Goal: Communication & Community: Connect with others

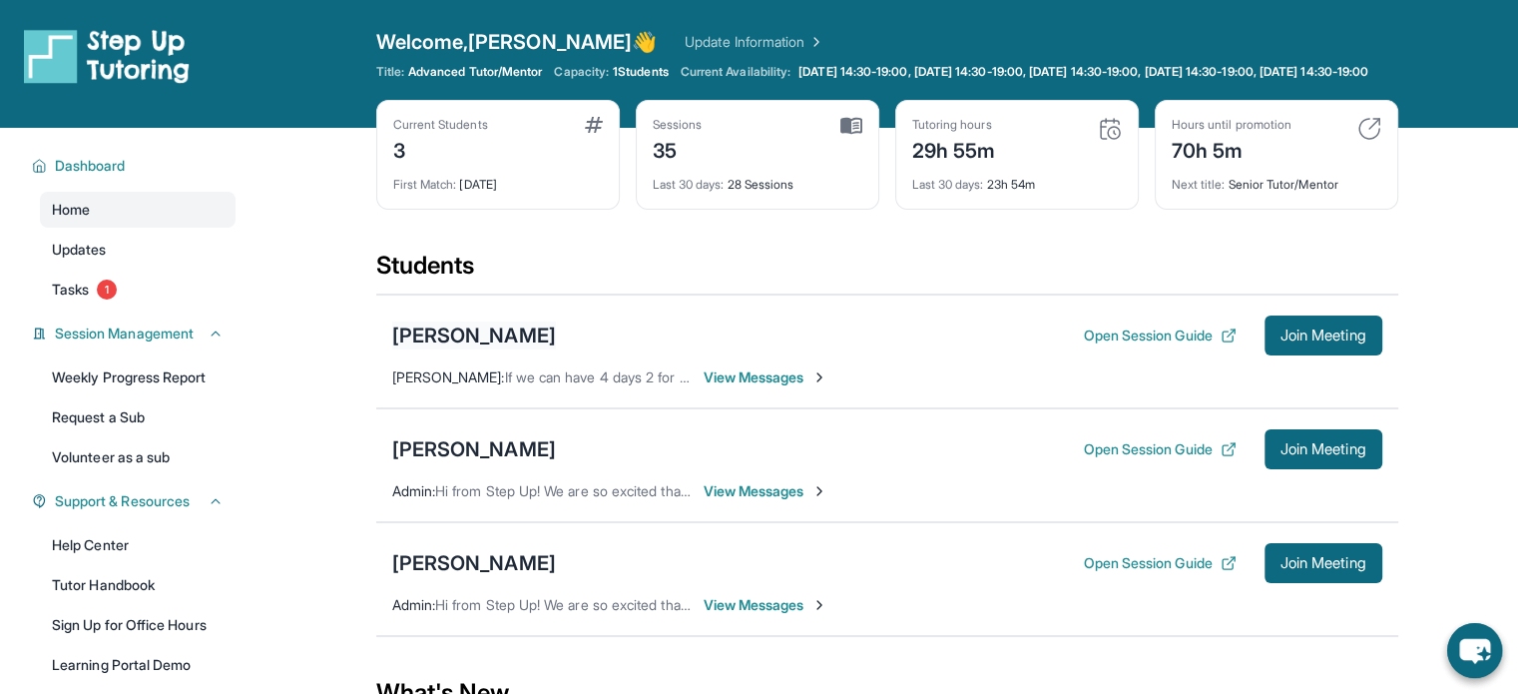
click at [459, 343] on div "[PERSON_NAME]" at bounding box center [474, 335] width 164 height 28
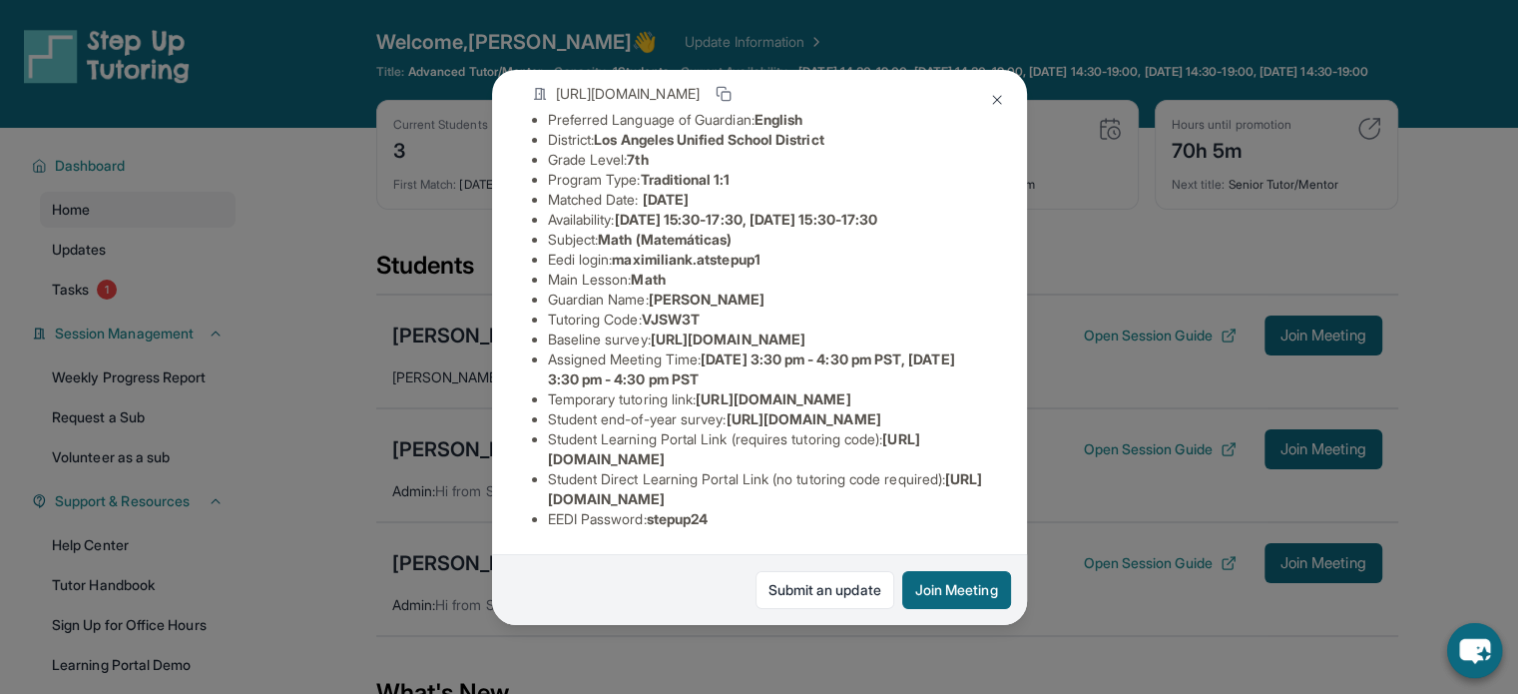
scroll to position [355, 0]
click at [352, 377] on div "Maximilian Karamian Guardian: Armineh Karamian Student Information https://stud…" at bounding box center [759, 347] width 1518 height 694
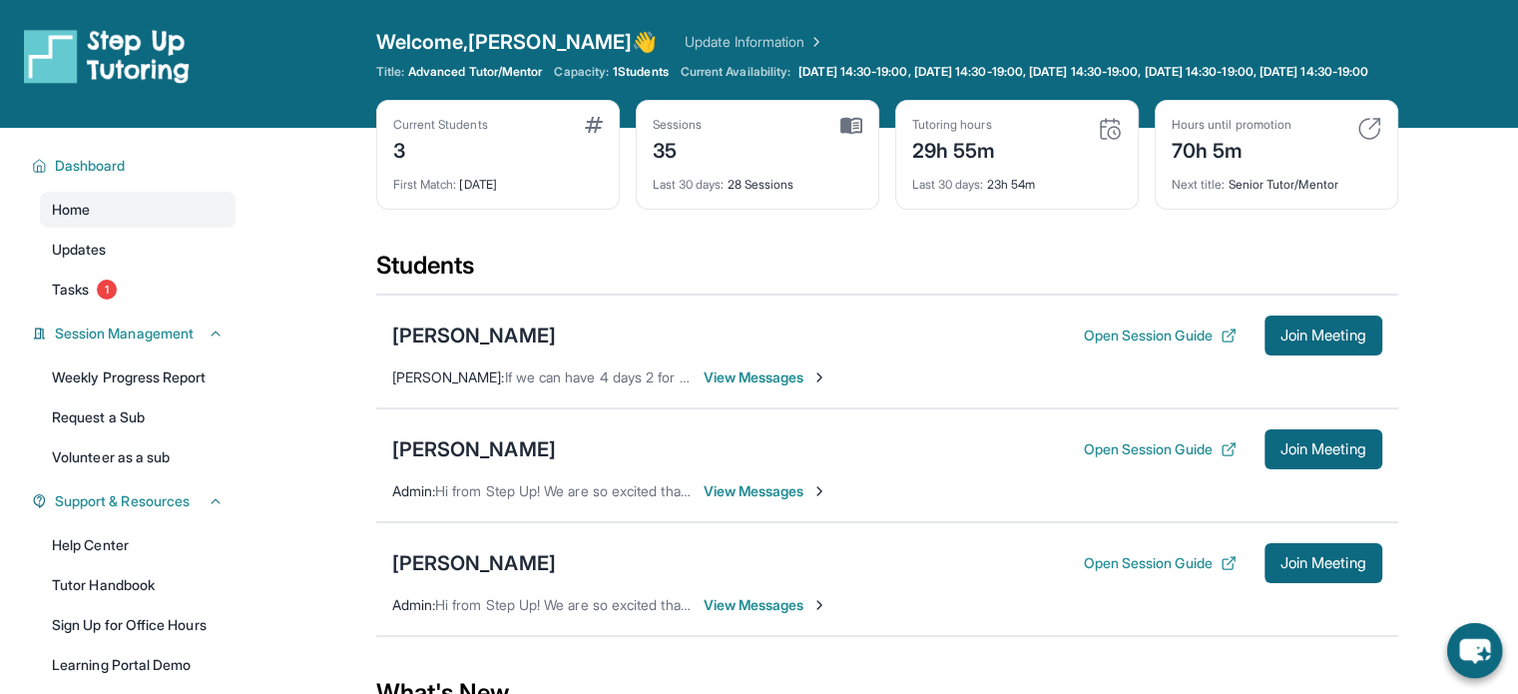
click at [503, 578] on div "Reyna Modi Open Session Guide Join Meeting" at bounding box center [887, 563] width 990 height 40
click at [443, 599] on div "Reyna Modi Open Session Guide Join Meeting Admin : Hi from Step Up! We are so e…" at bounding box center [887, 579] width 1022 height 114
click at [437, 577] on div "[PERSON_NAME]" at bounding box center [474, 563] width 164 height 28
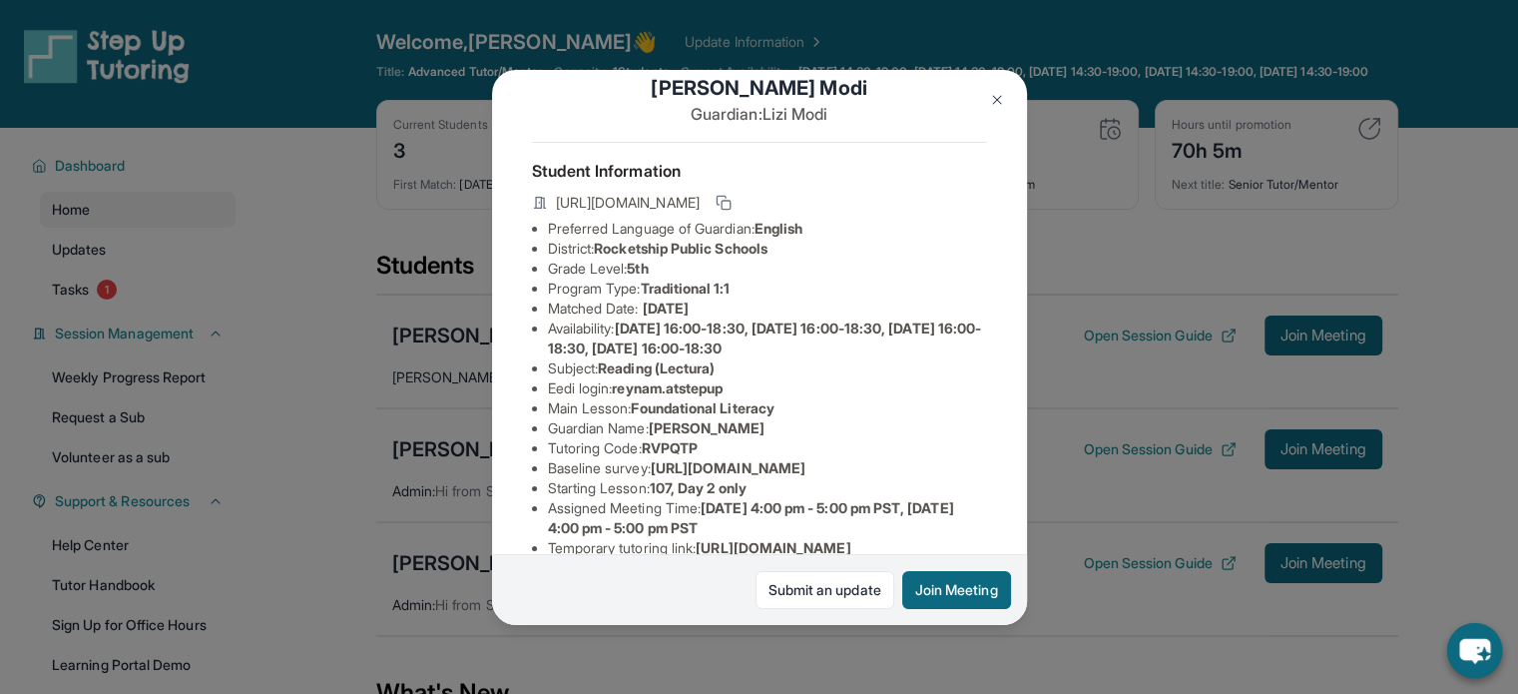
scroll to position [16, 0]
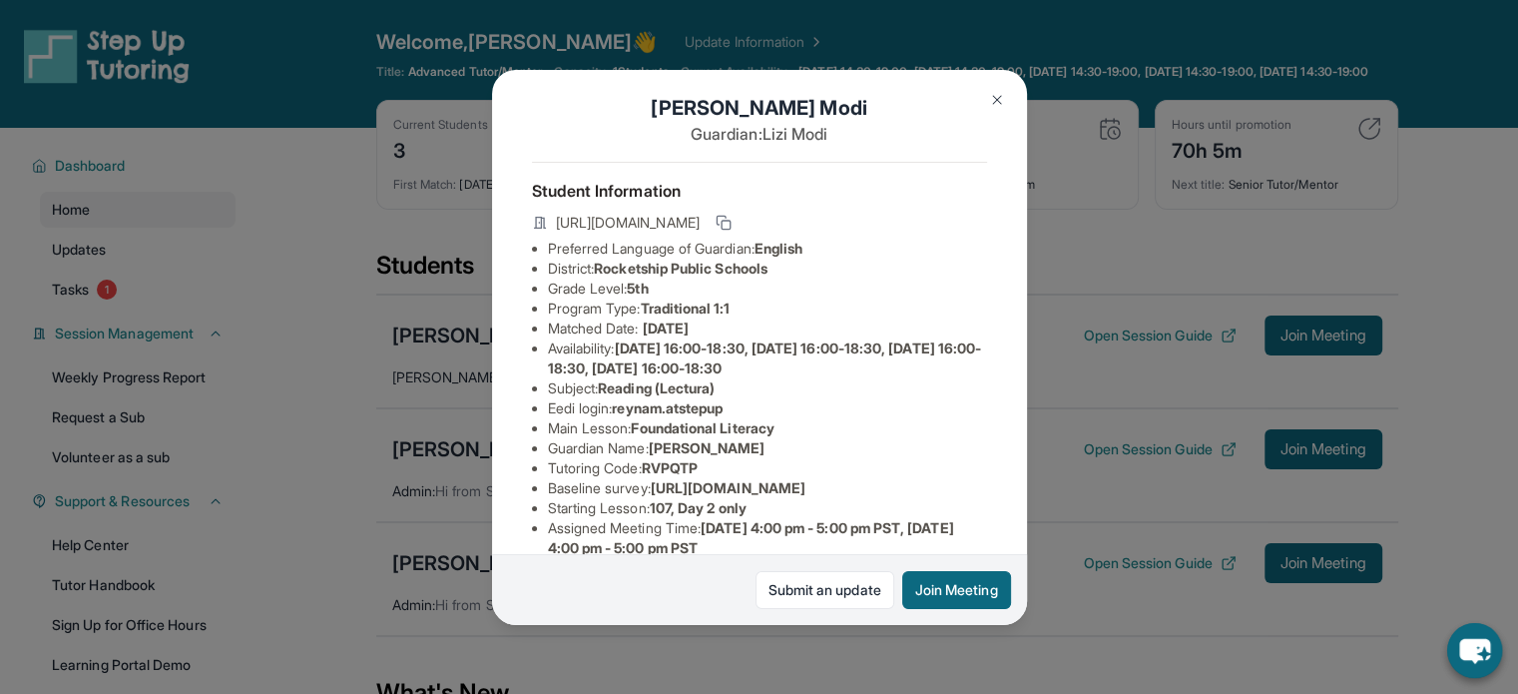
click at [363, 537] on div "Reyna Modi Guardian: Lizi Modi Student Information https://student-portal.stepu…" at bounding box center [759, 347] width 1518 height 694
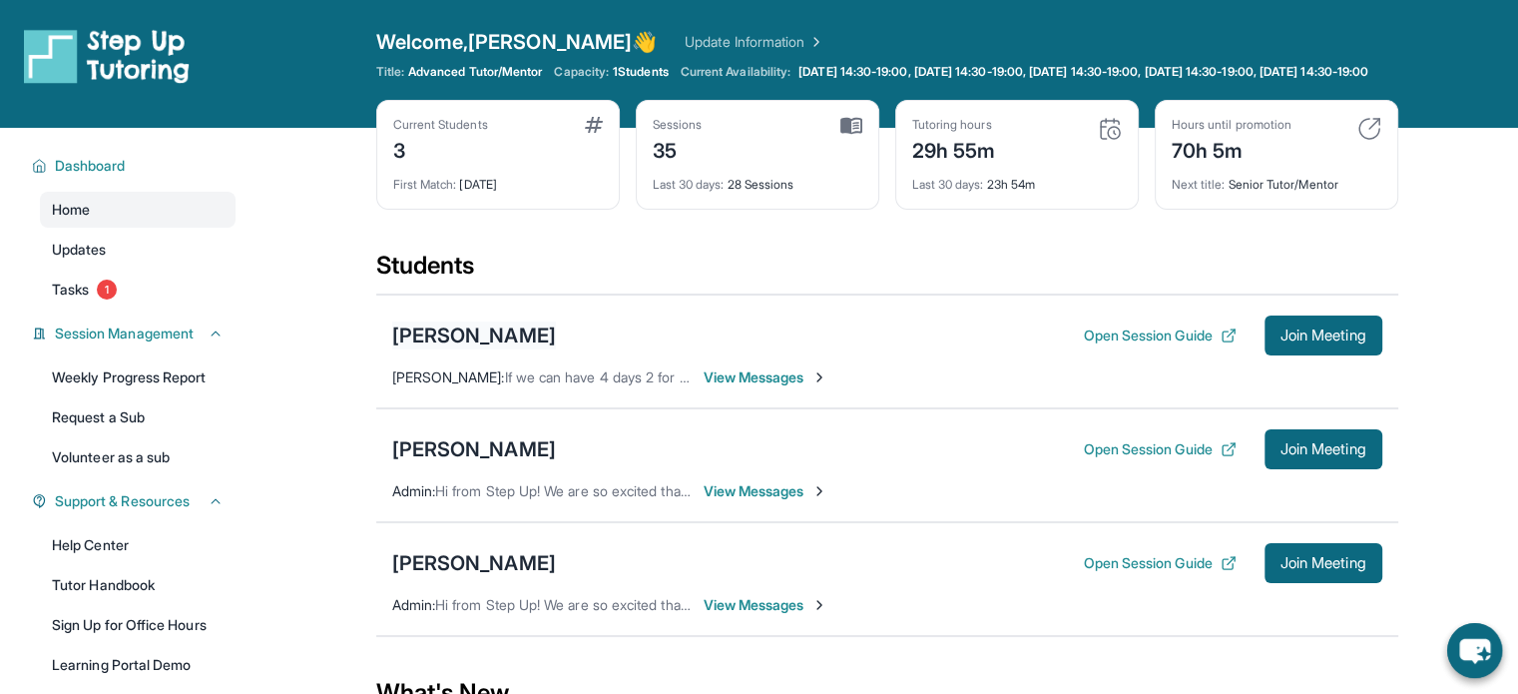
click at [504, 347] on div "[PERSON_NAME]" at bounding box center [474, 335] width 164 height 28
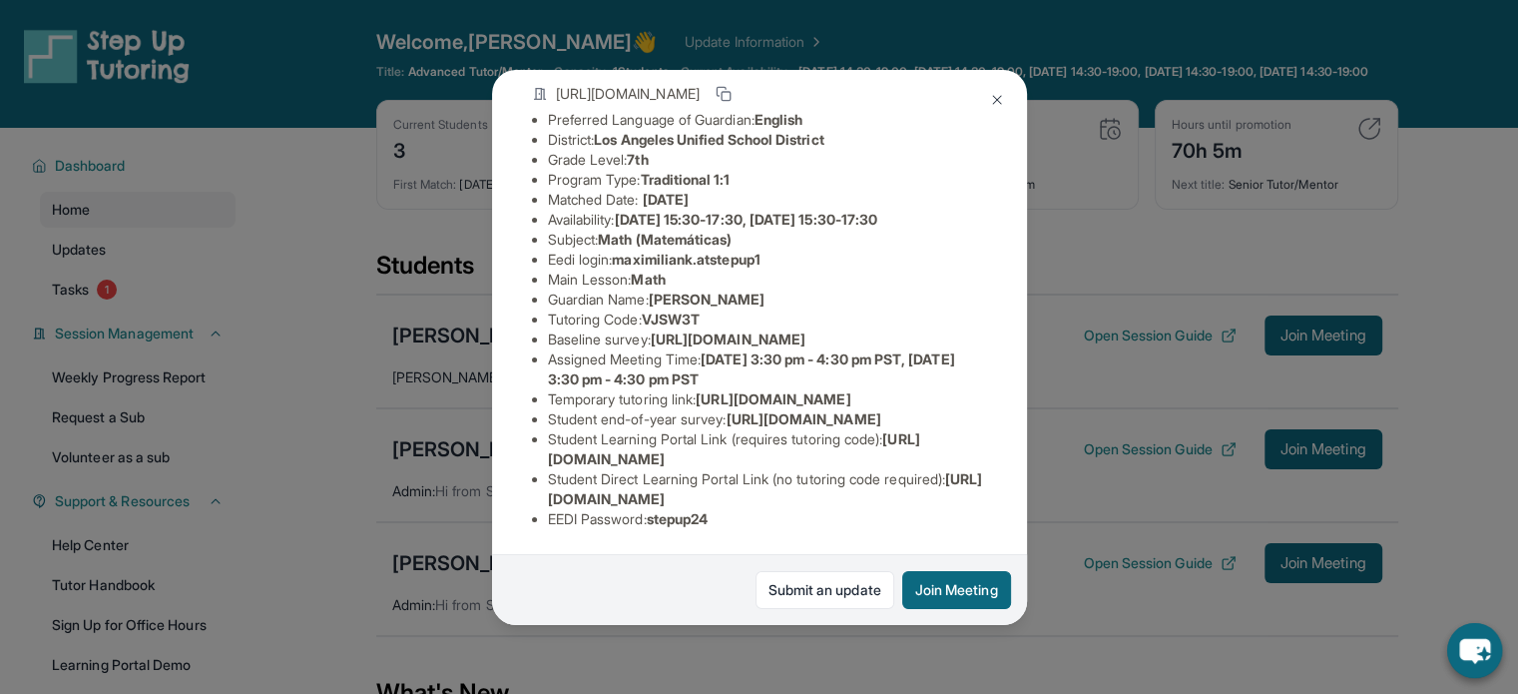
scroll to position [355, 0]
click at [1204, 514] on div "Maximilian Karamian Guardian: Armineh Karamian Student Information https://stud…" at bounding box center [759, 347] width 1518 height 694
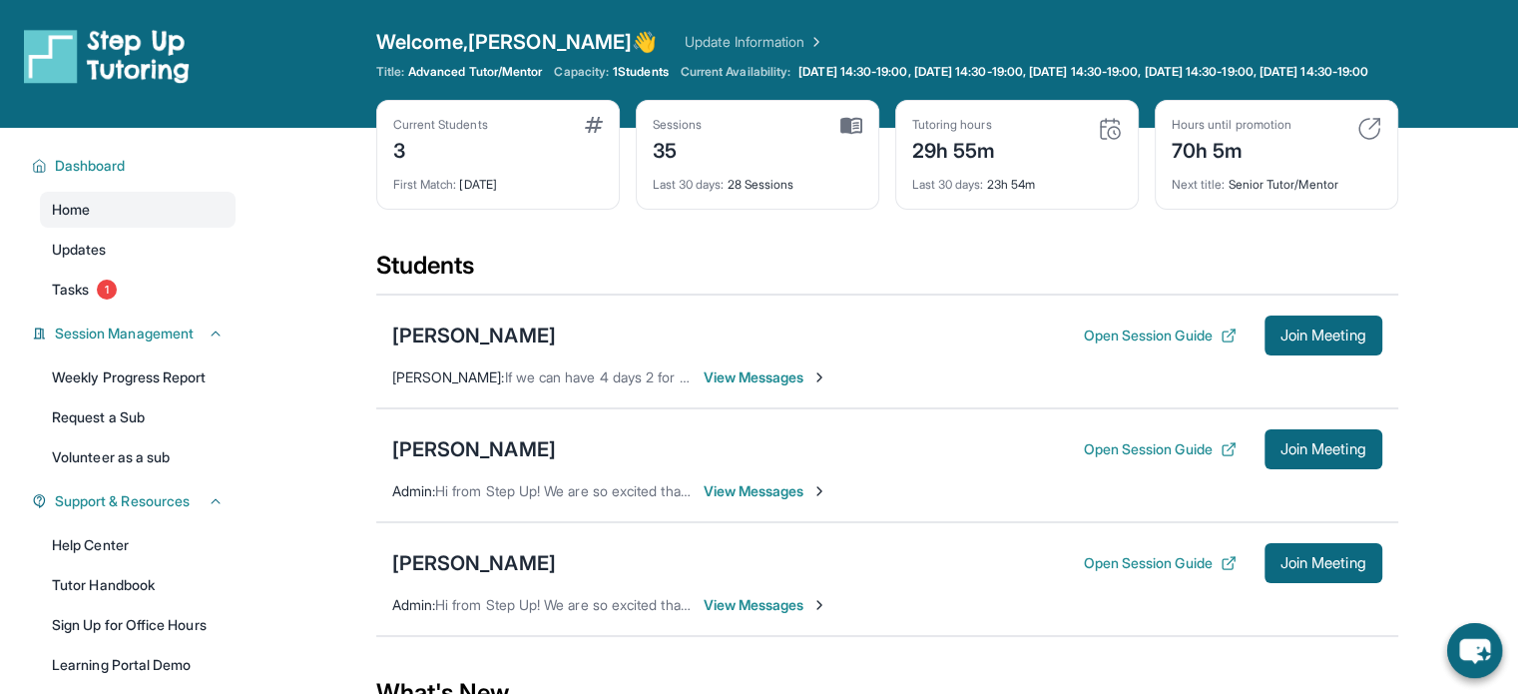
click at [779, 387] on span "View Messages" at bounding box center [766, 377] width 125 height 20
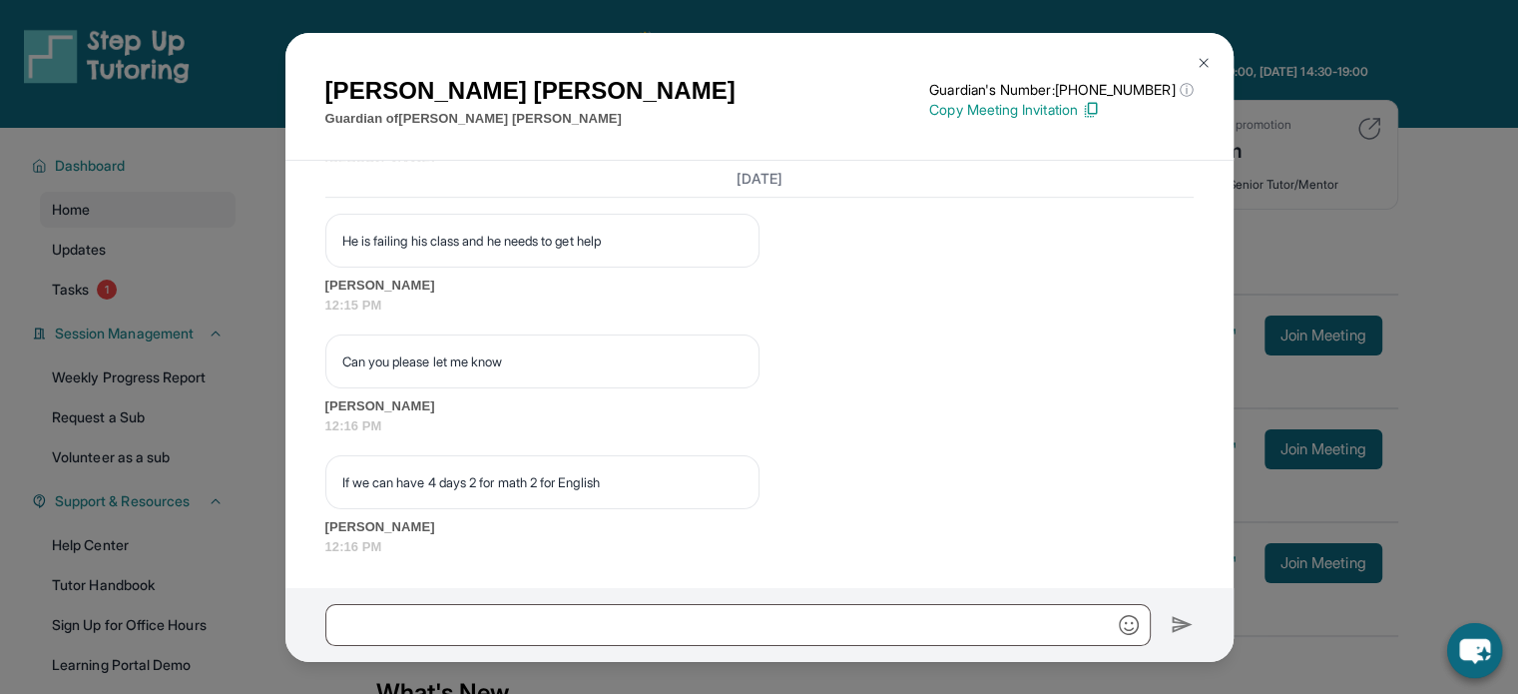
scroll to position [16459, 0]
click at [627, 608] on input "text" at bounding box center [738, 625] width 826 height 42
click at [1465, 301] on div "[PERSON_NAME] Guardian of [PERSON_NAME] Guardian's Number: [PHONE_NUMBER] ⓘ Thi…" at bounding box center [759, 347] width 1518 height 694
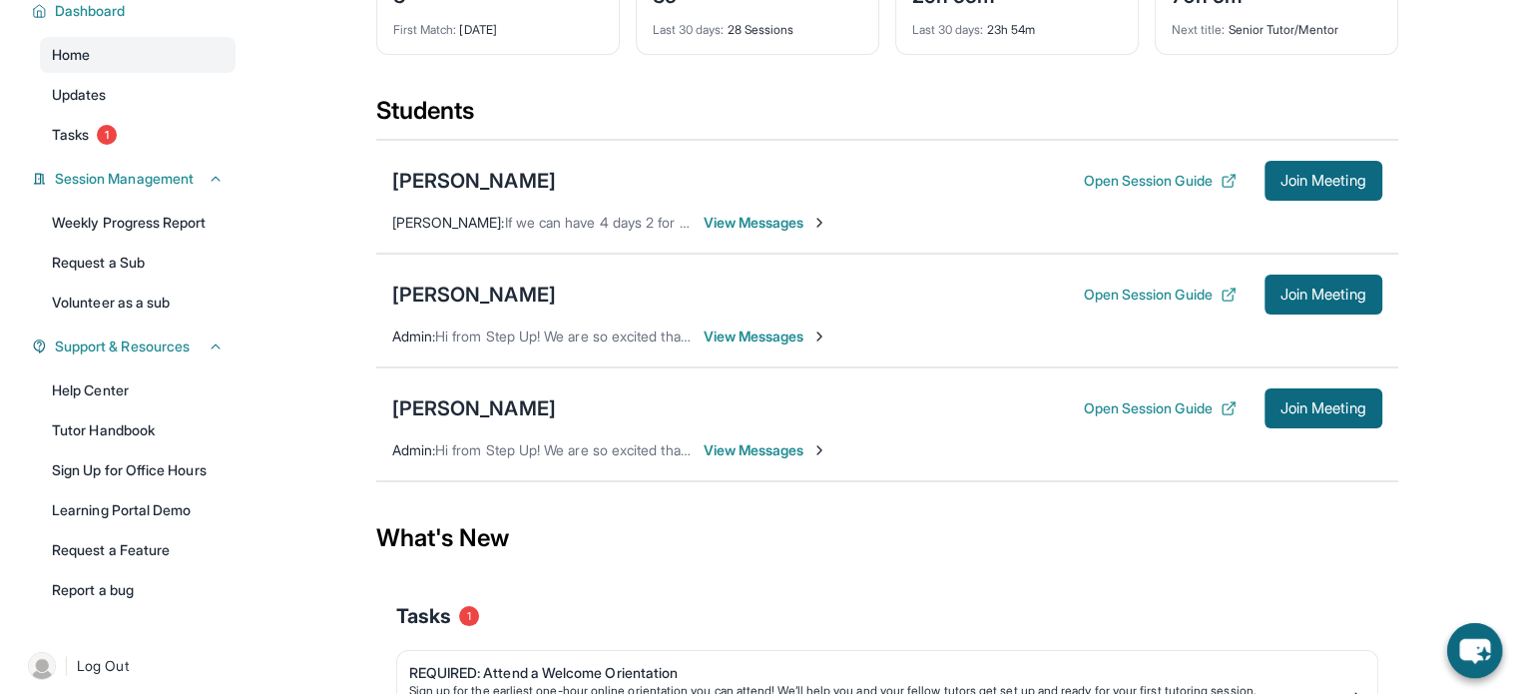
scroll to position [300, 0]
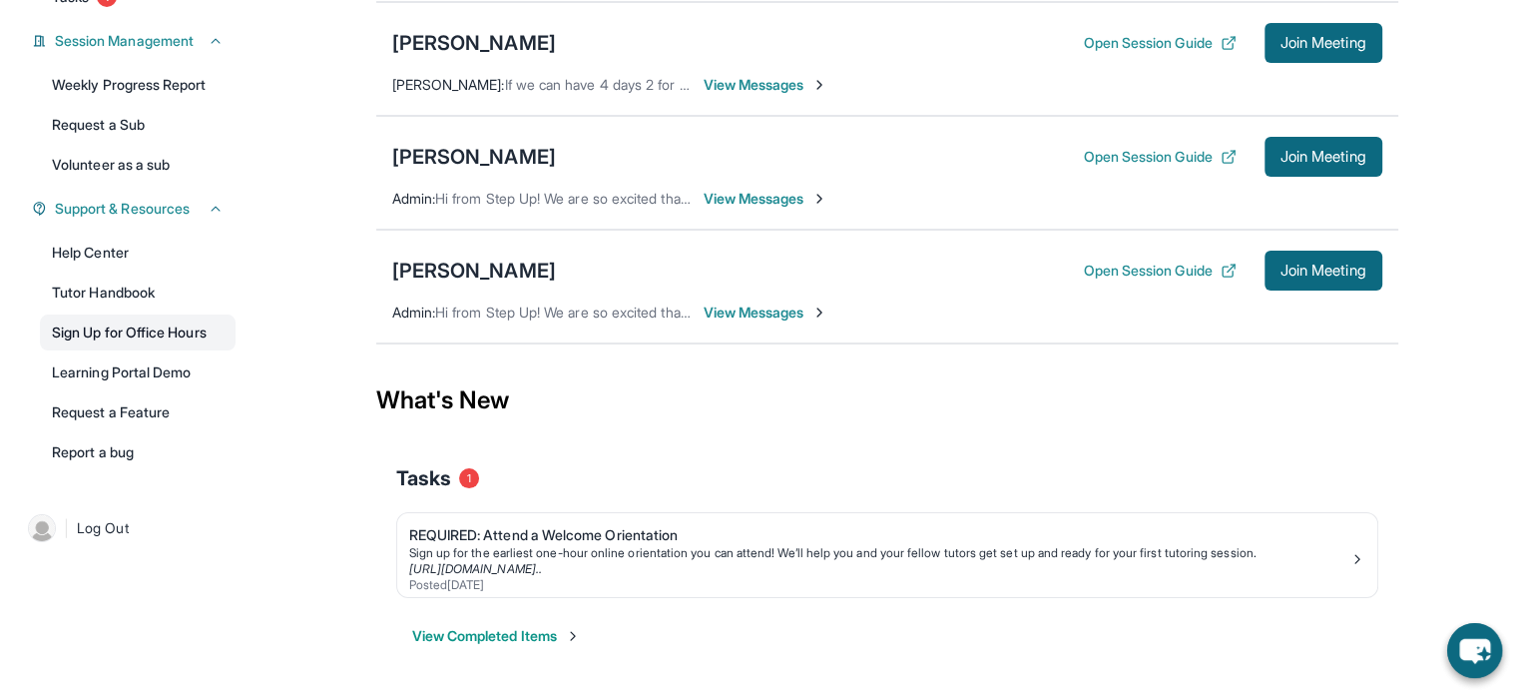
click at [172, 329] on link "Sign Up for Office Hours" at bounding box center [138, 332] width 196 height 36
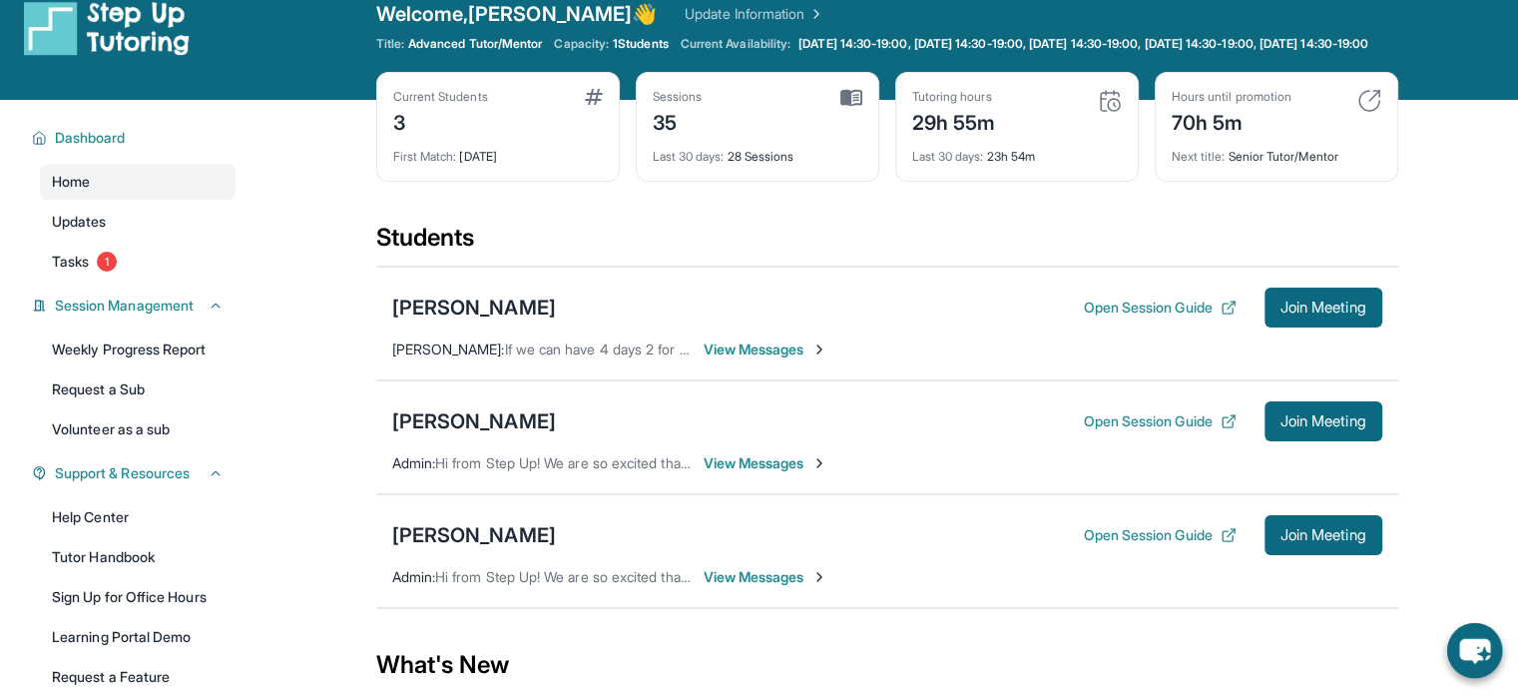
scroll to position [0, 0]
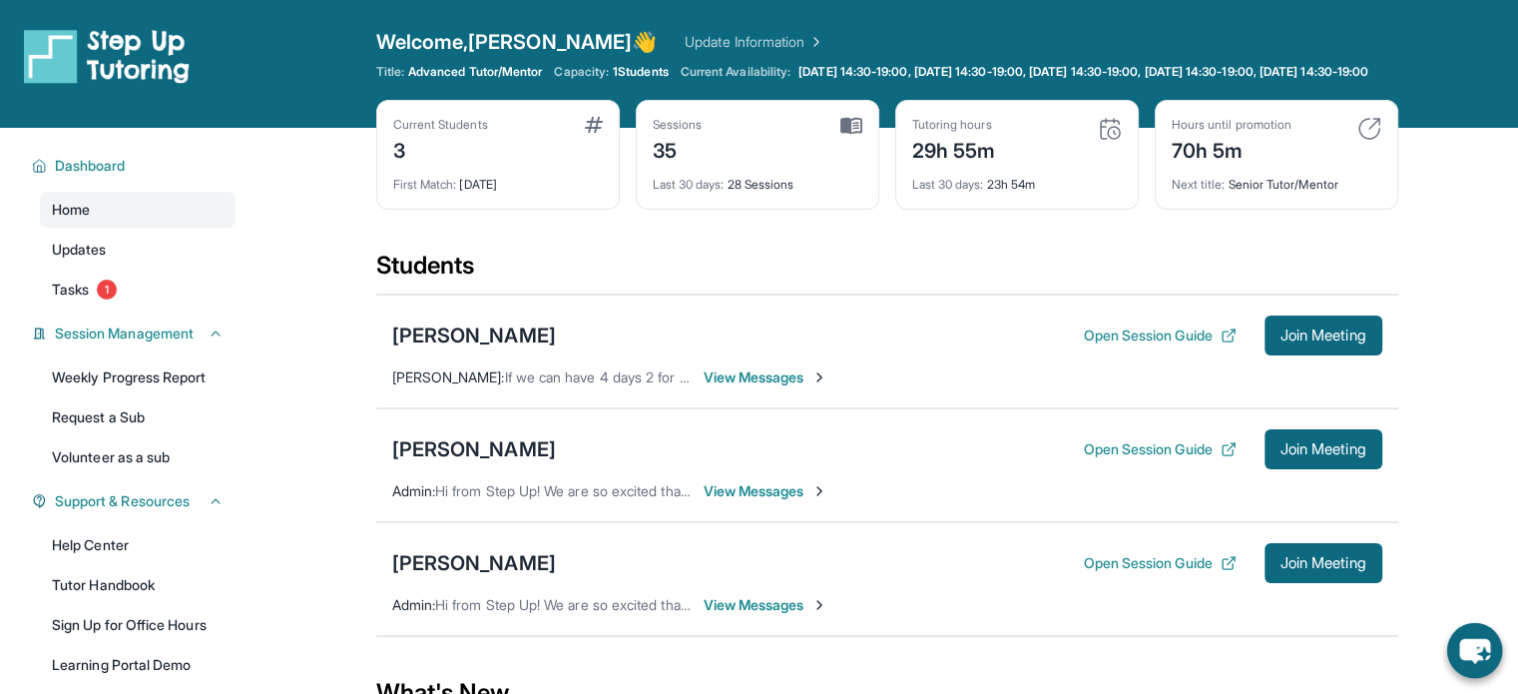
click at [812, 384] on span "View Messages" at bounding box center [766, 377] width 125 height 20
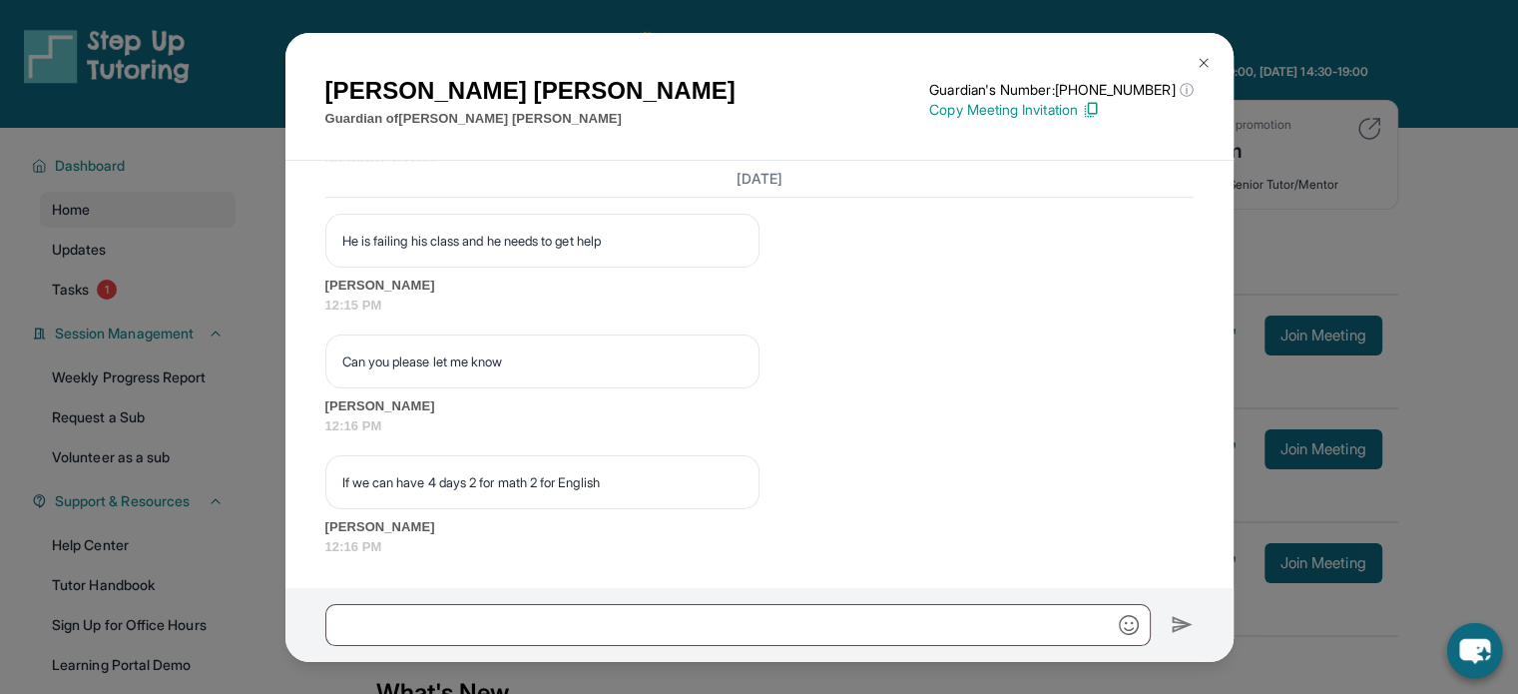
scroll to position [16459, 0]
click at [805, 625] on input "text" at bounding box center [738, 625] width 826 height 42
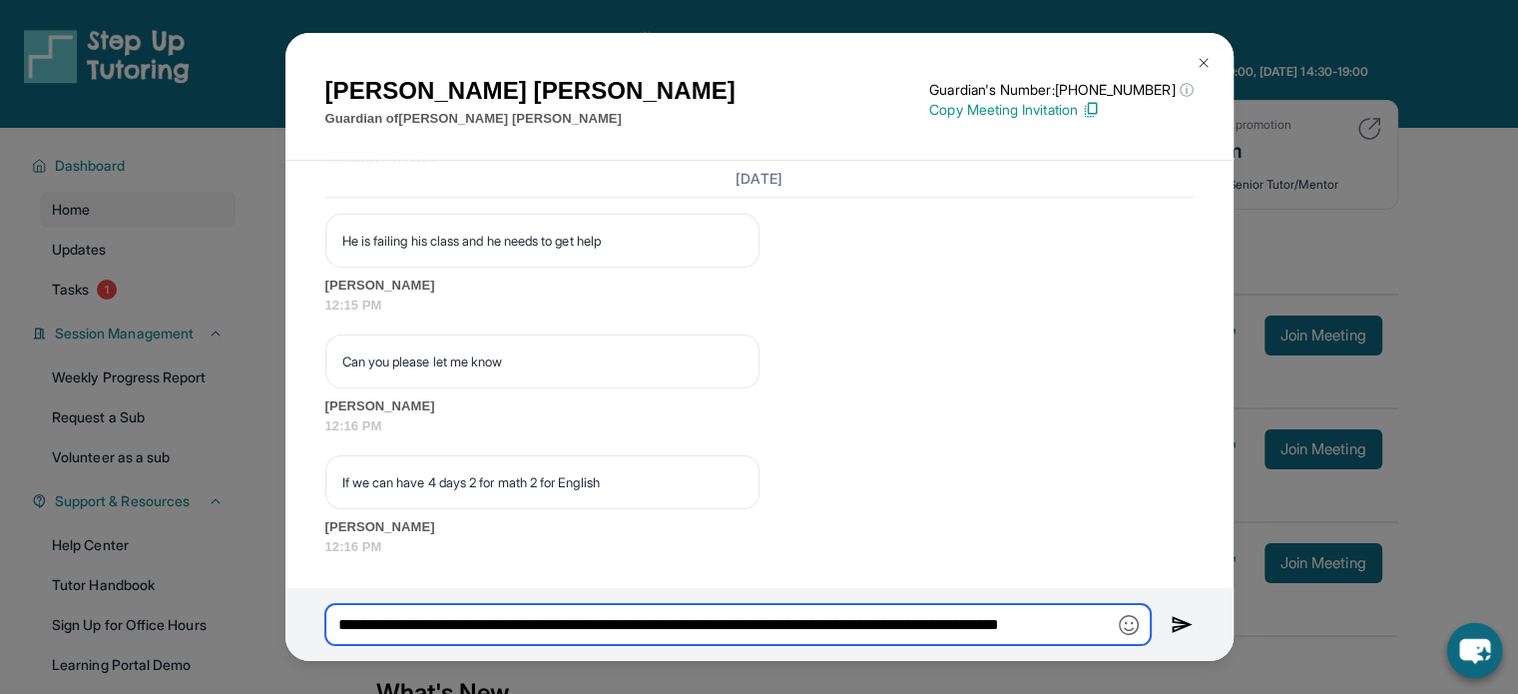
click at [1101, 638] on input "**********" at bounding box center [738, 625] width 826 height 42
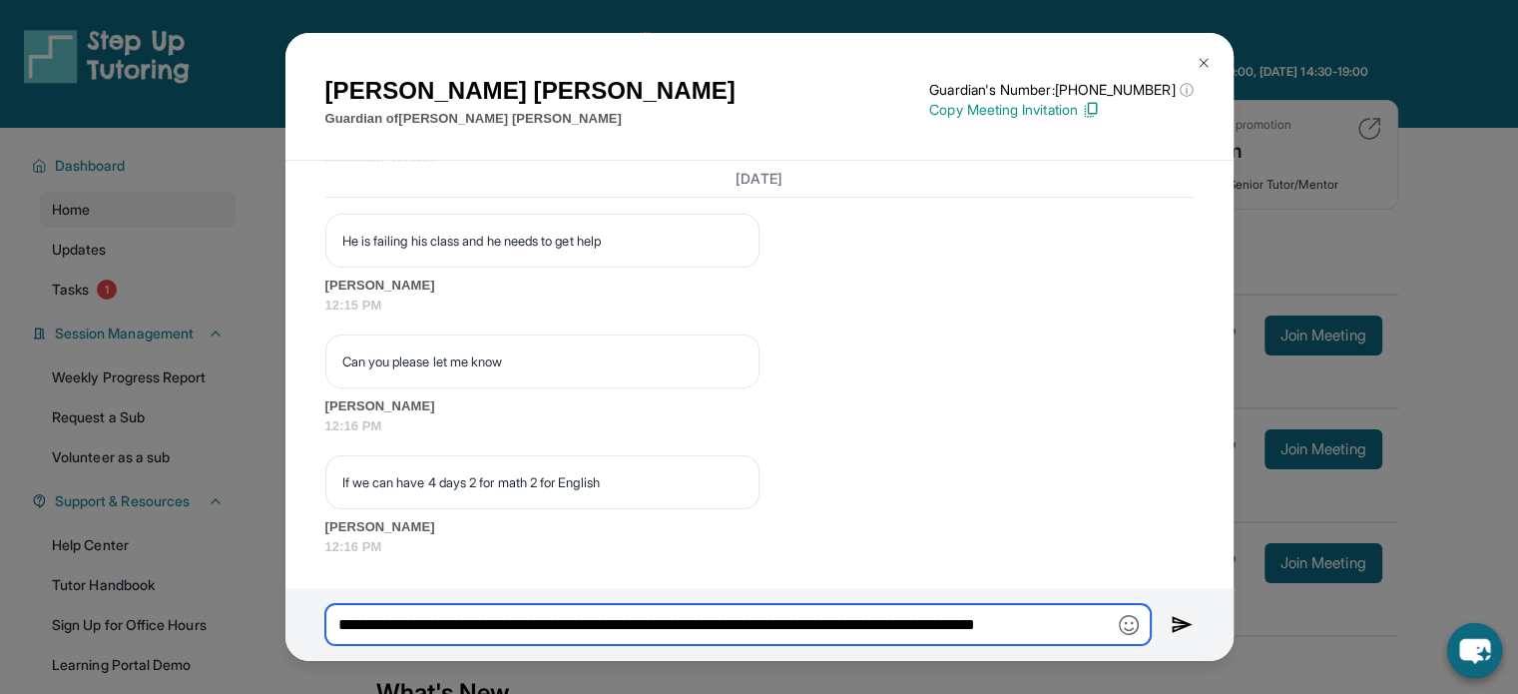
click at [1101, 638] on input "**********" at bounding box center [738, 625] width 826 height 42
click at [1106, 634] on input "**********" at bounding box center [738, 625] width 826 height 42
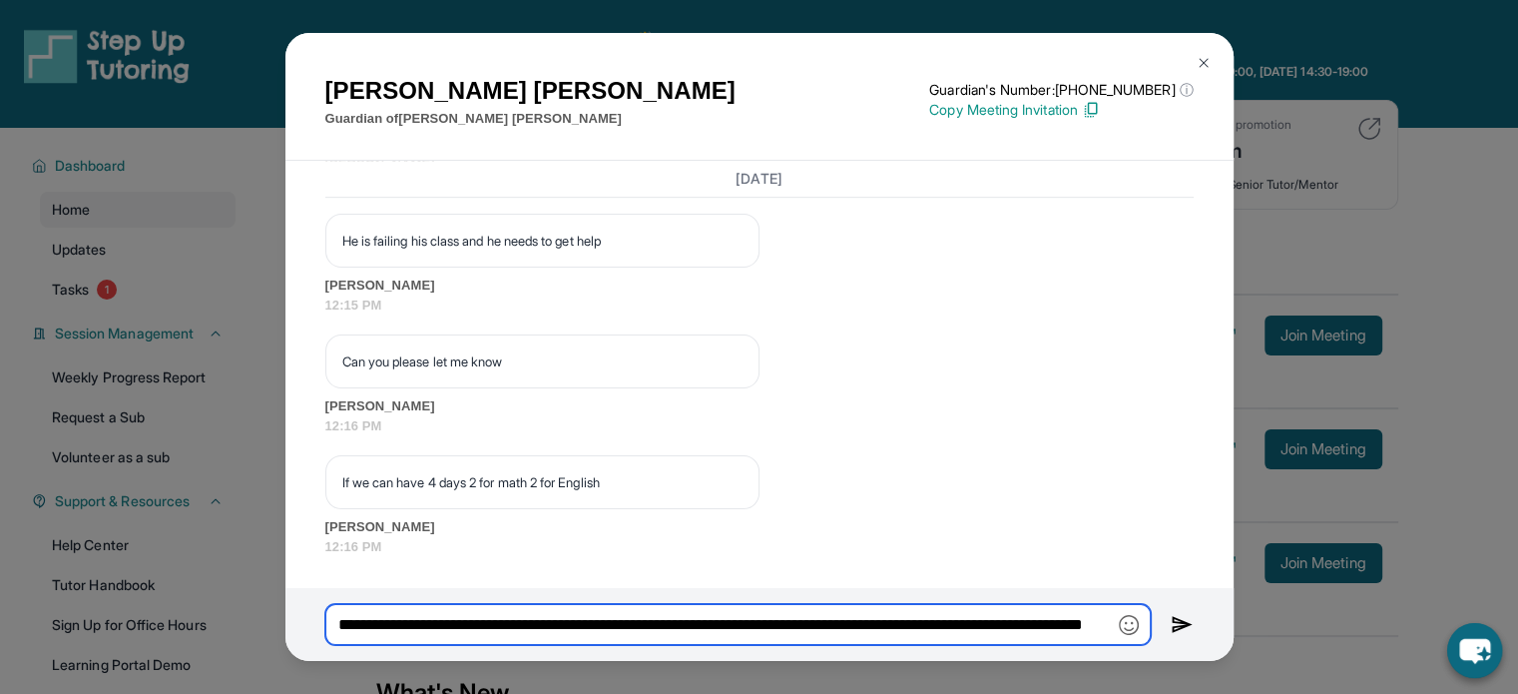
type input "**********"
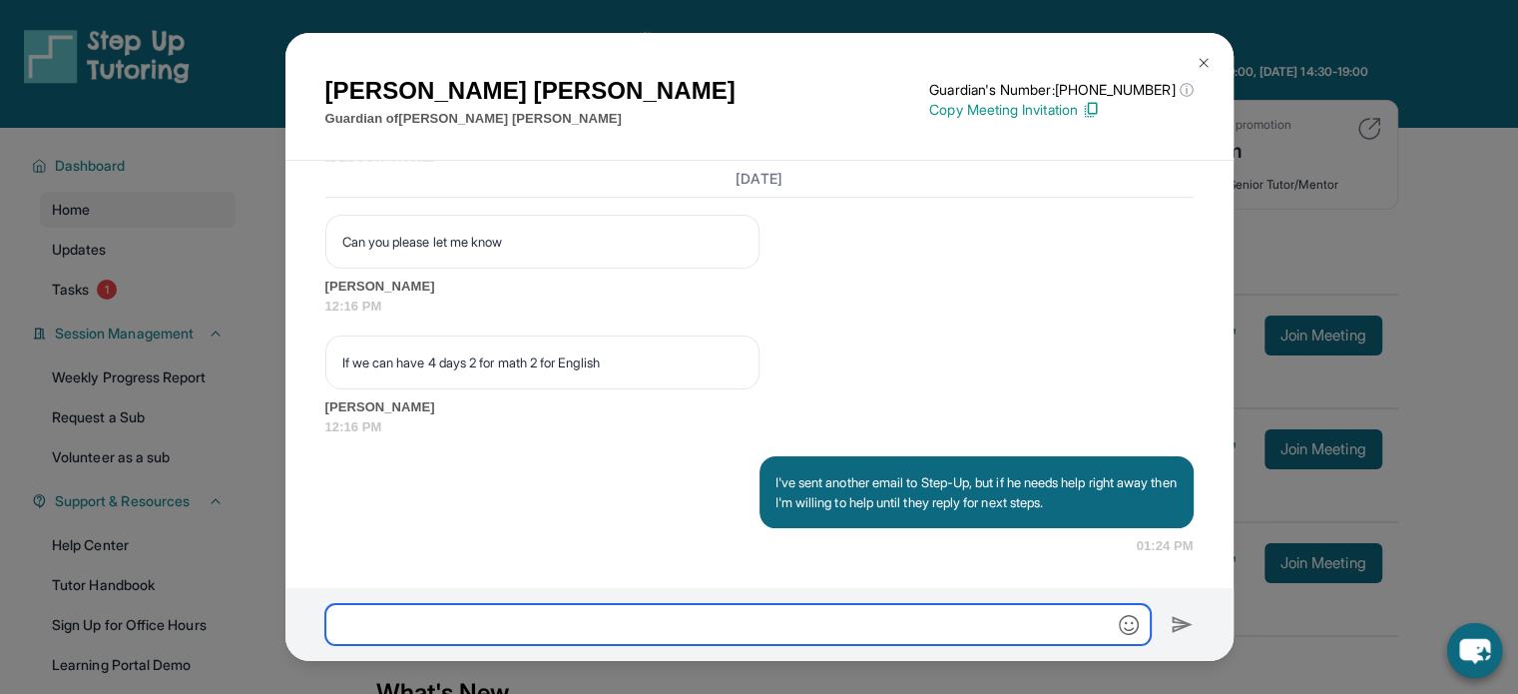
scroll to position [16579, 0]
type input "**********"
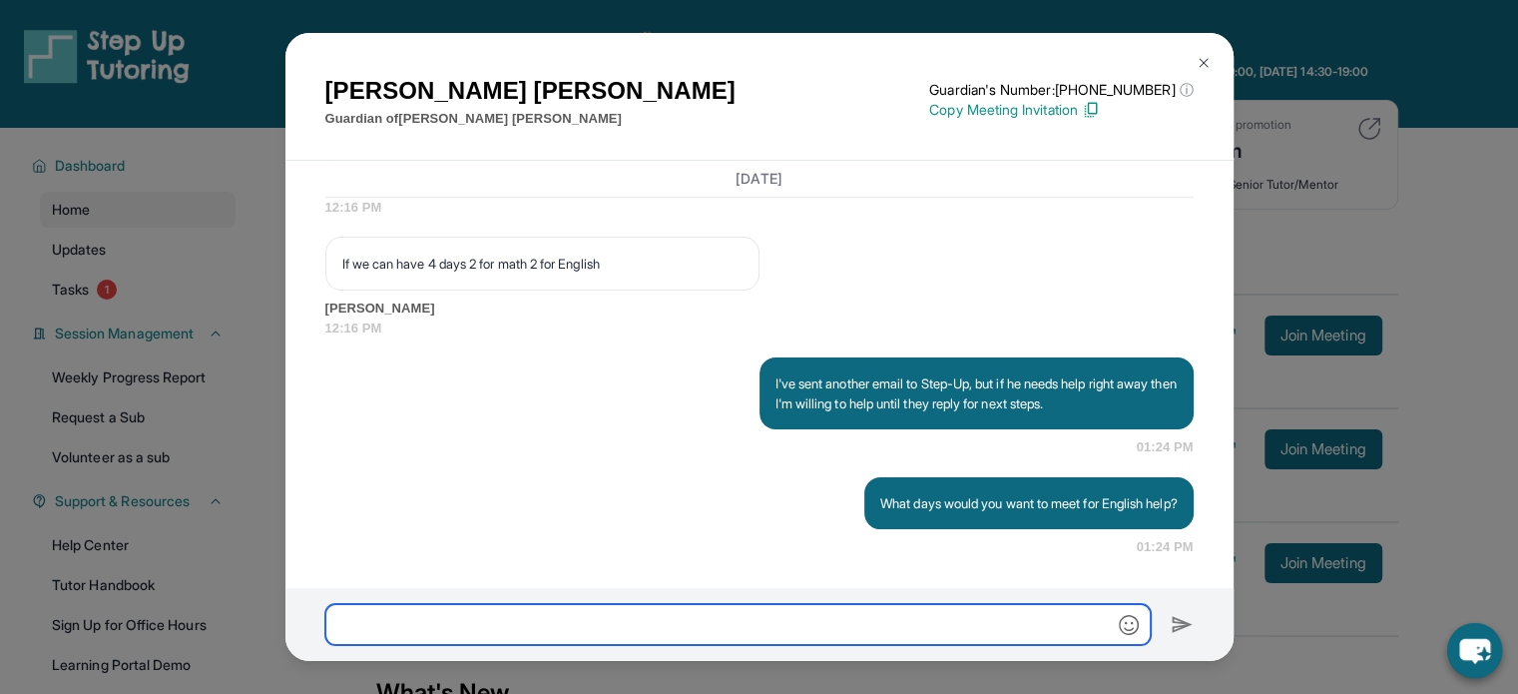
scroll to position [16677, 0]
click at [1409, 143] on div "[PERSON_NAME] Guardian of [PERSON_NAME] Guardian's Number: [PHONE_NUMBER] ⓘ Thi…" at bounding box center [759, 347] width 1518 height 694
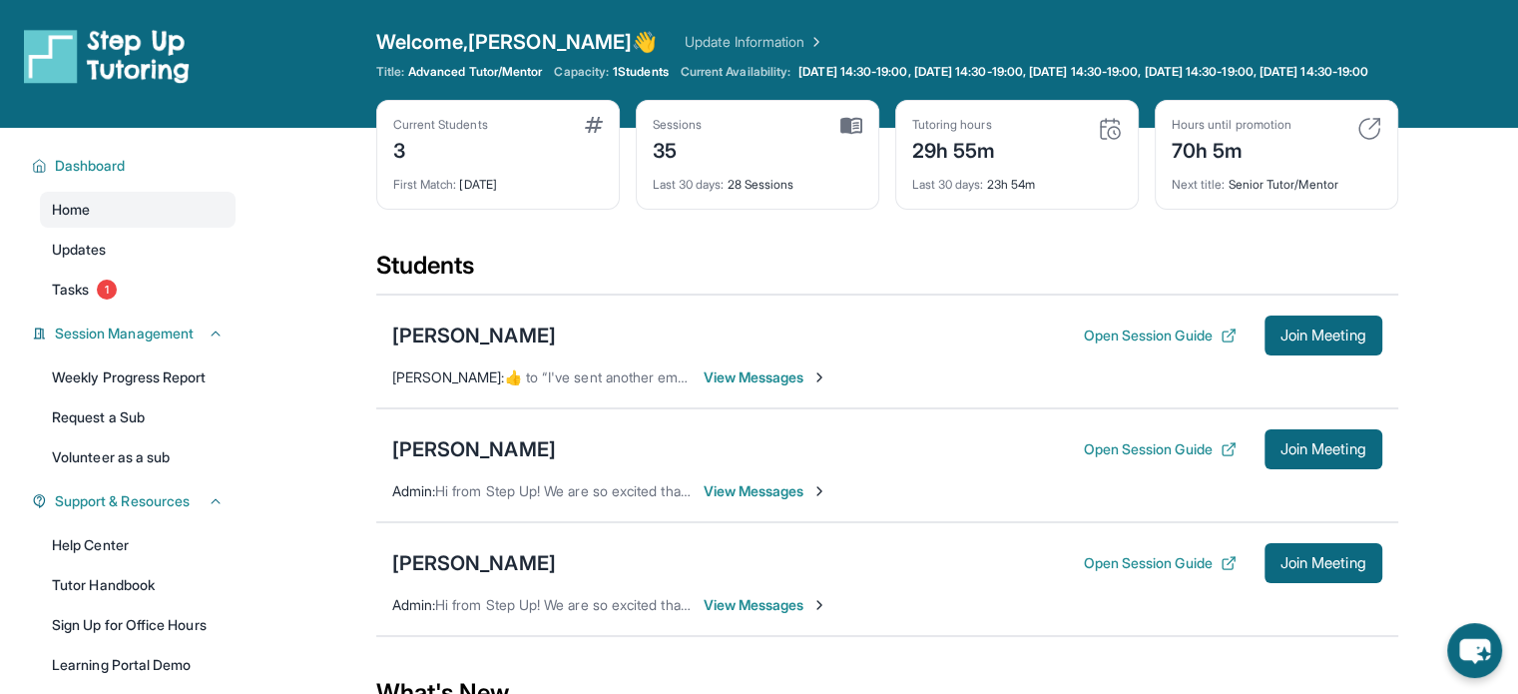
click at [776, 387] on span "View Messages" at bounding box center [766, 377] width 125 height 20
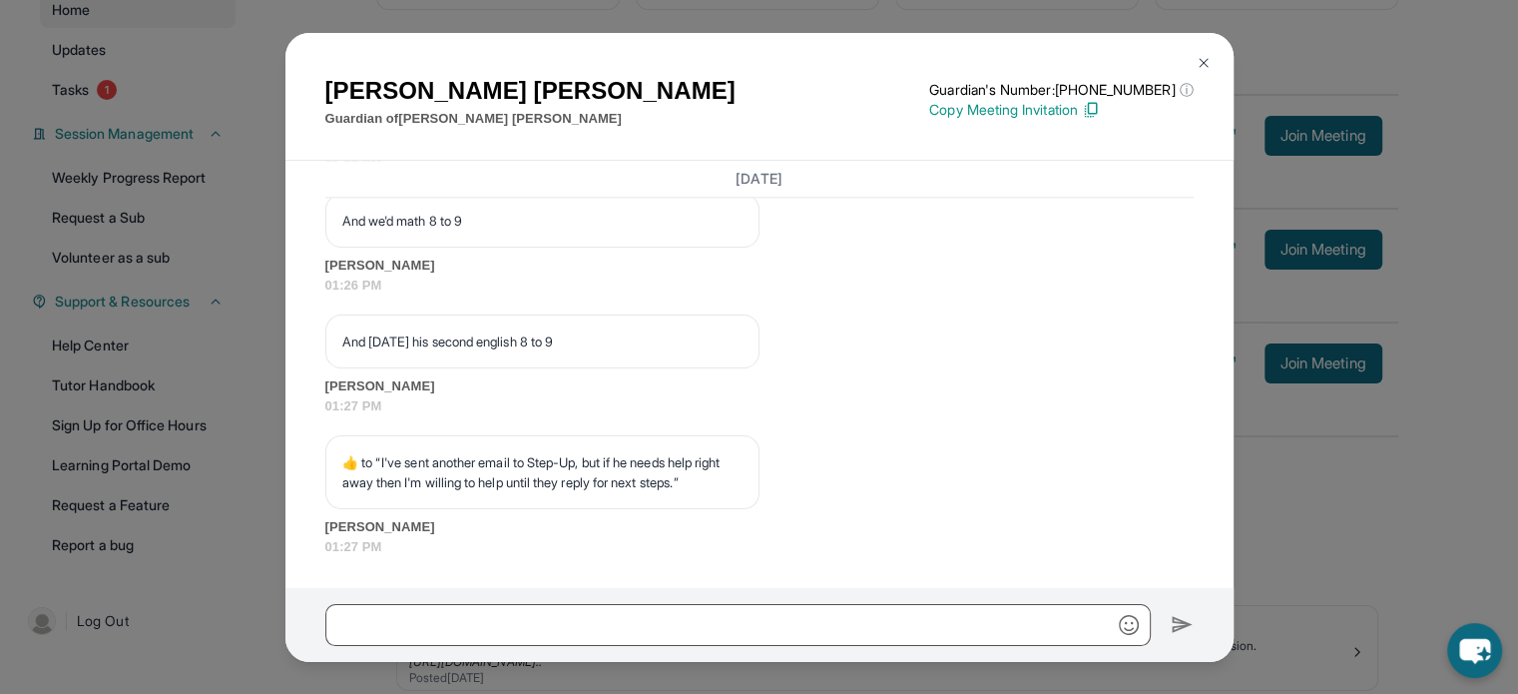
scroll to position [17301, 0]
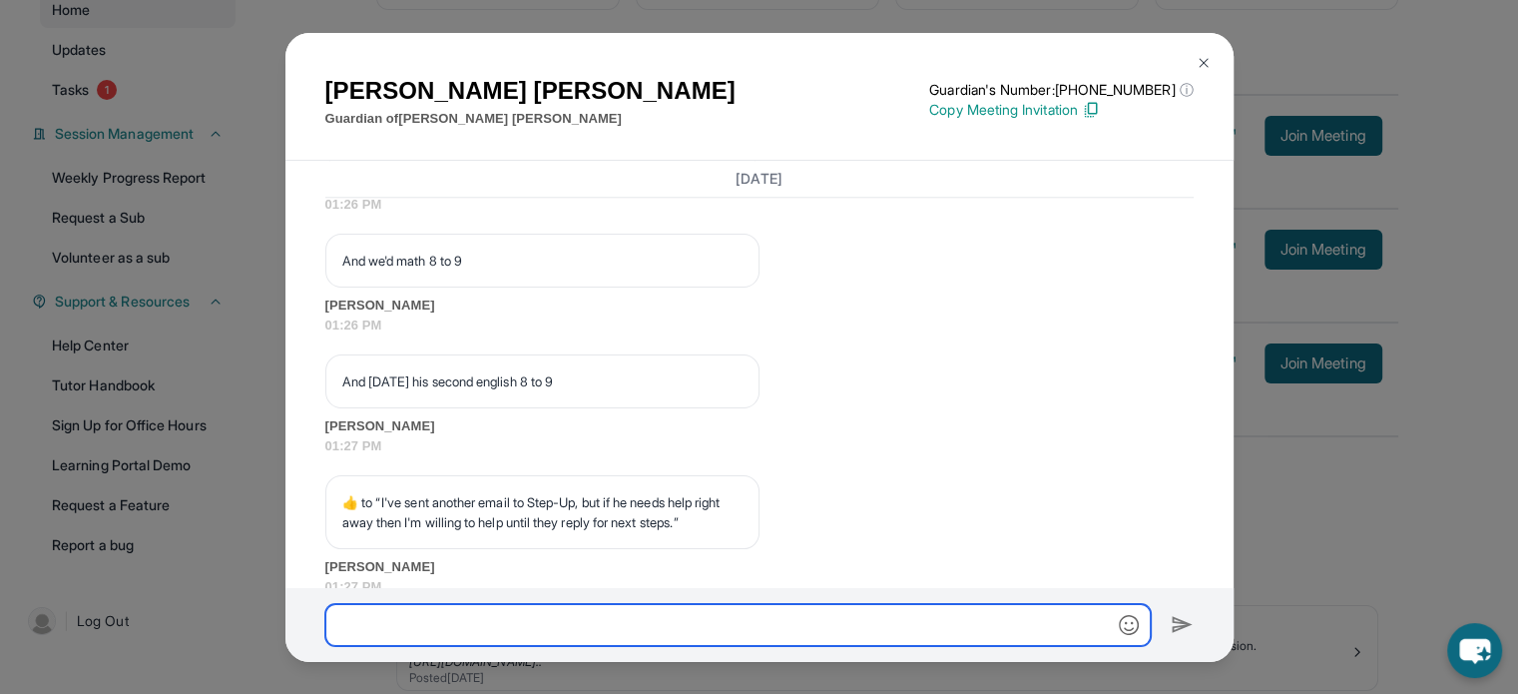
click at [779, 610] on input "text" at bounding box center [738, 625] width 826 height 42
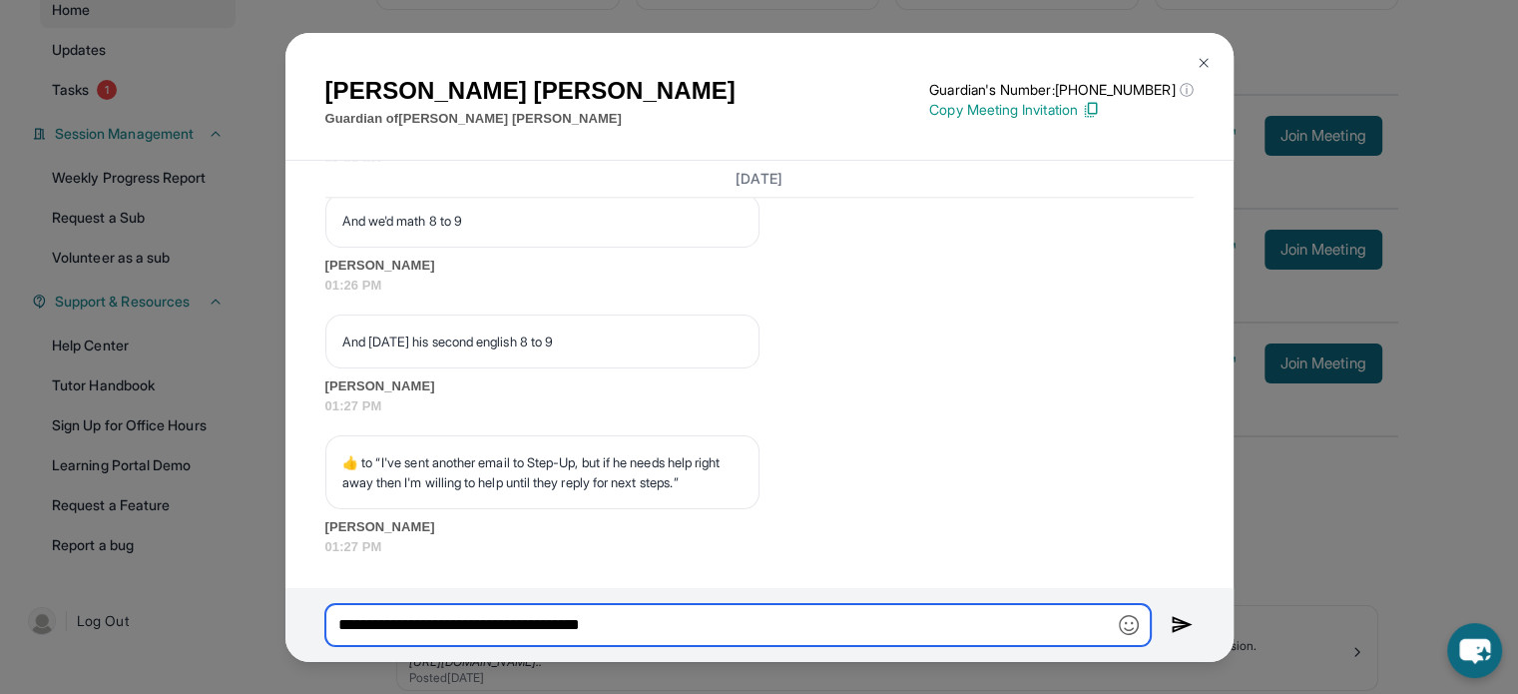
scroll to position [17600, 0]
type input "**********"
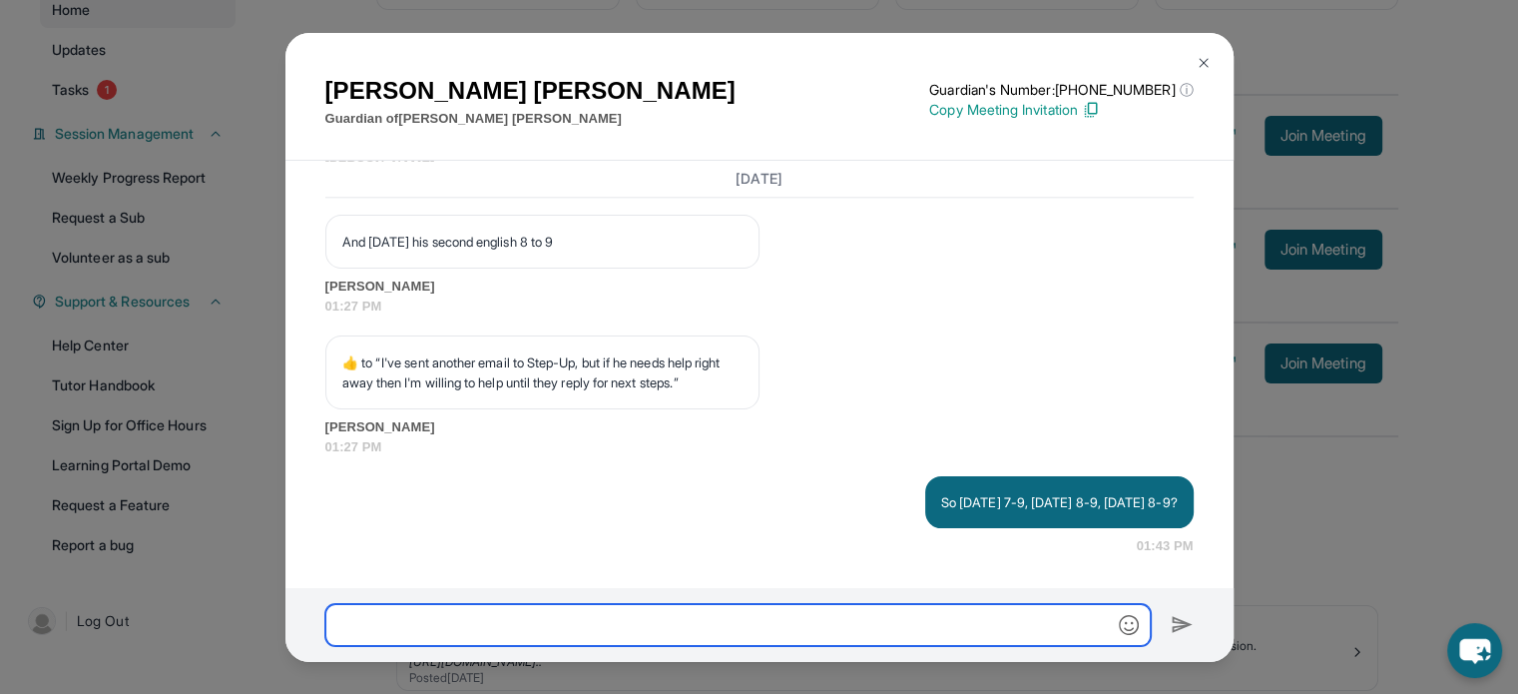
scroll to position [17700, 0]
type input "**********"
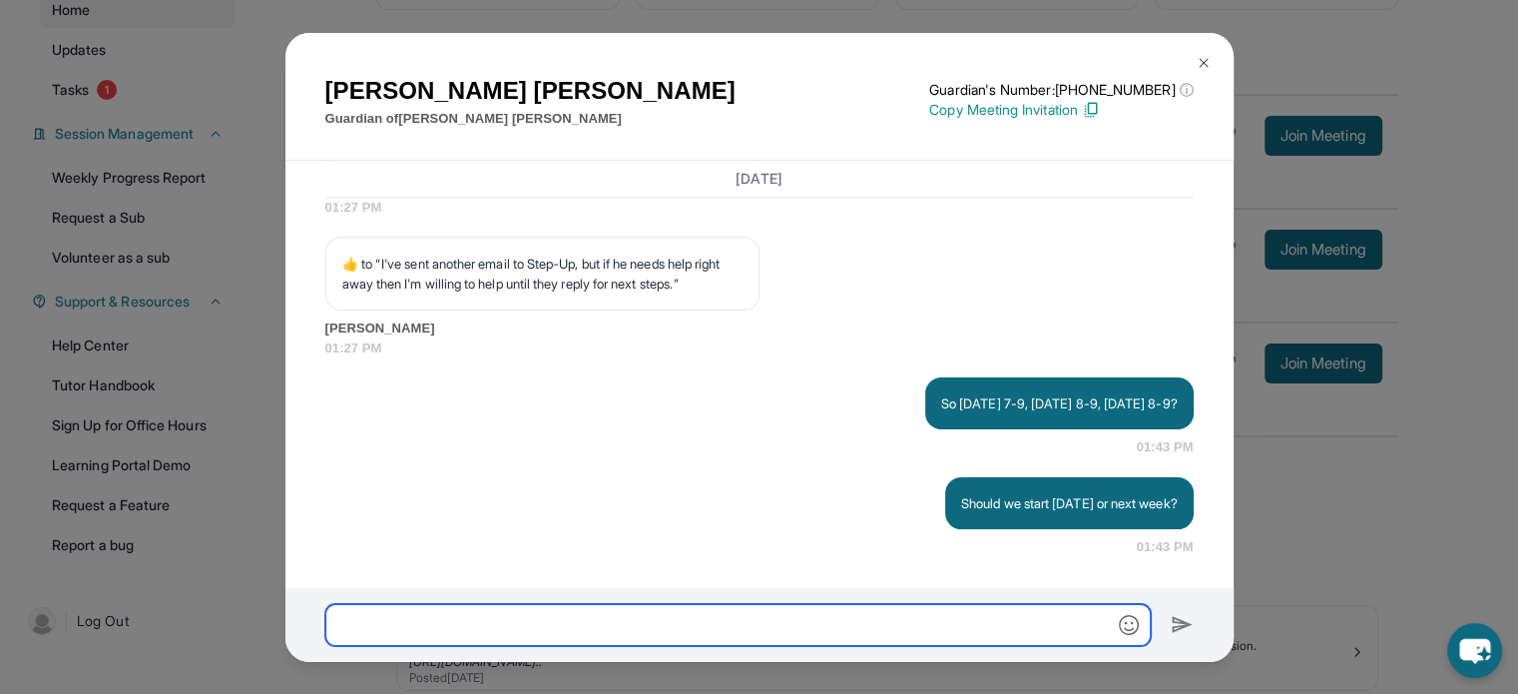
scroll to position [17799, 0]
click at [1401, 478] on div "[PERSON_NAME] Guardian of [PERSON_NAME] Guardian's Number: [PHONE_NUMBER] ⓘ Thi…" at bounding box center [759, 347] width 1518 height 694
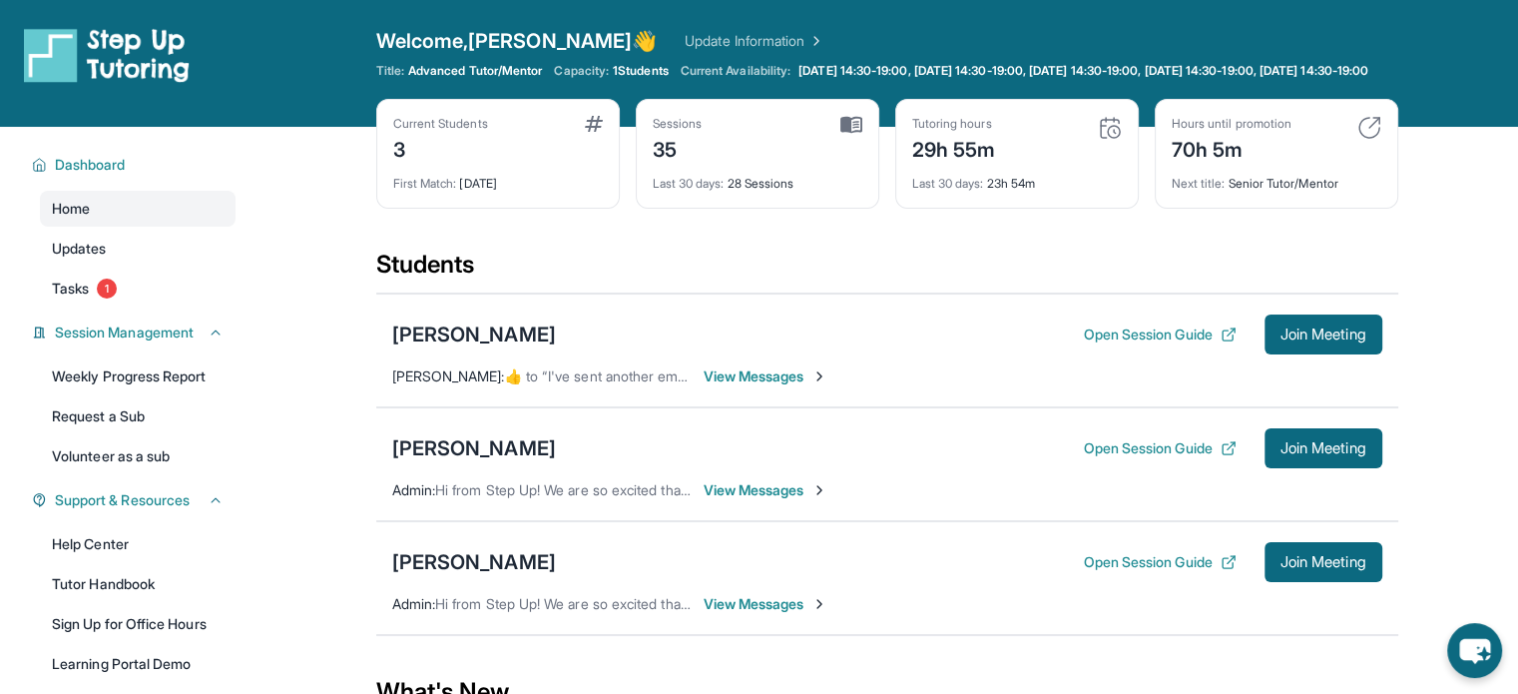
scroll to position [0, 0]
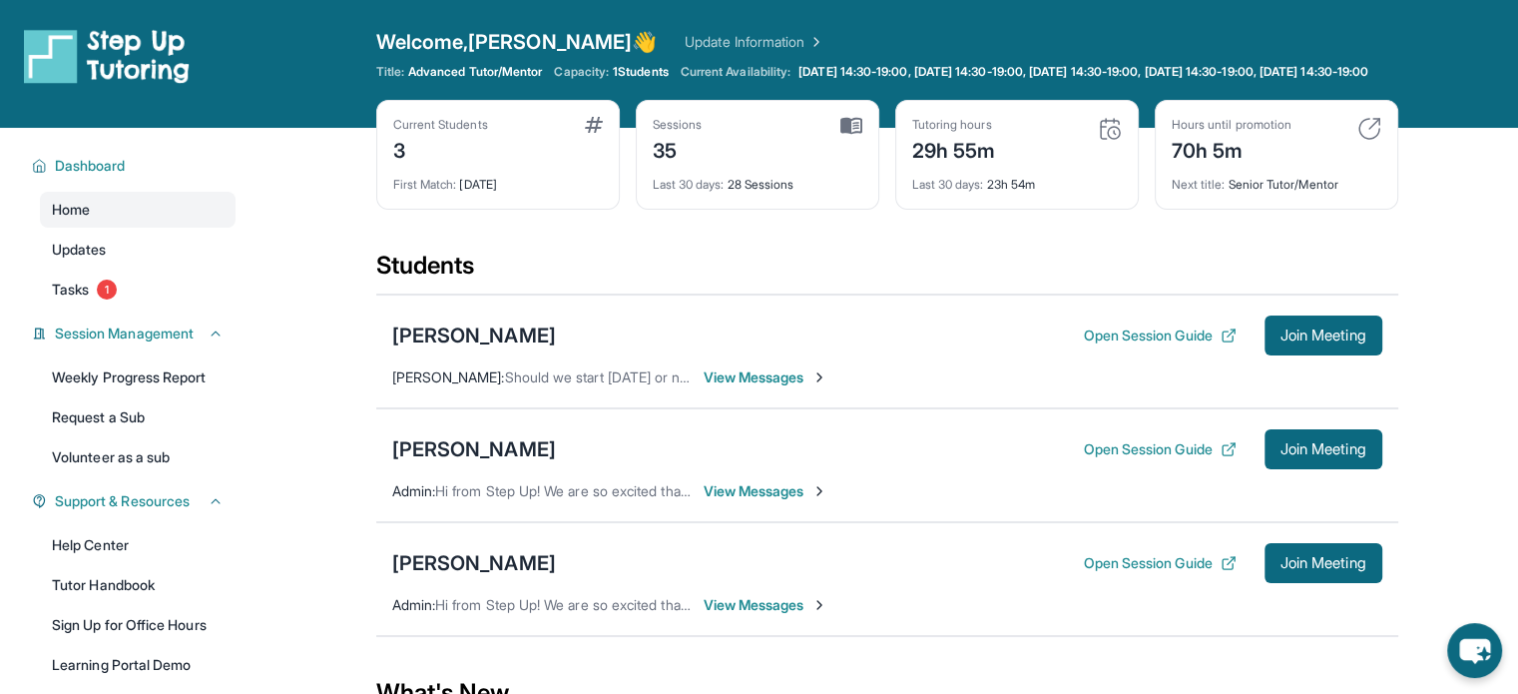
click at [760, 387] on span "View Messages" at bounding box center [766, 377] width 125 height 20
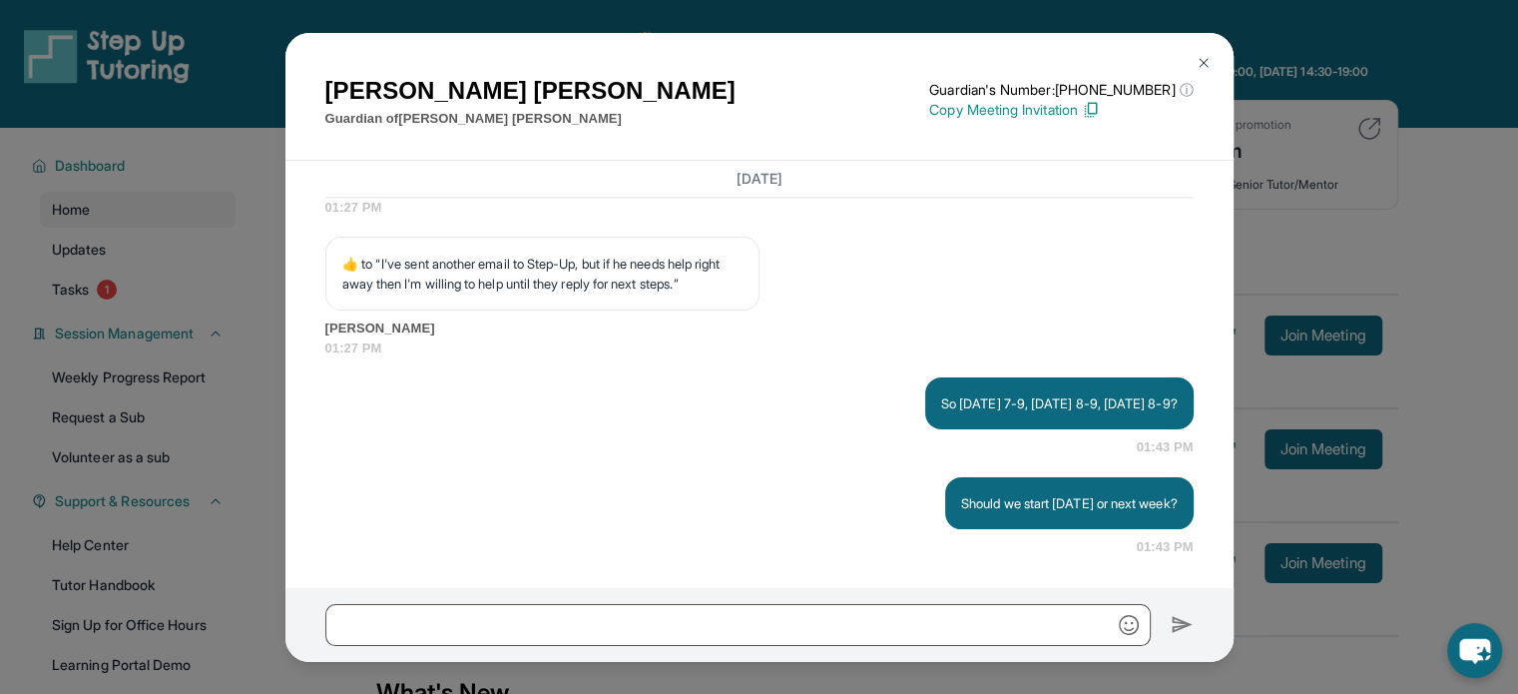
scroll to position [17799, 0]
click at [1194, 46] on button at bounding box center [1204, 63] width 40 height 40
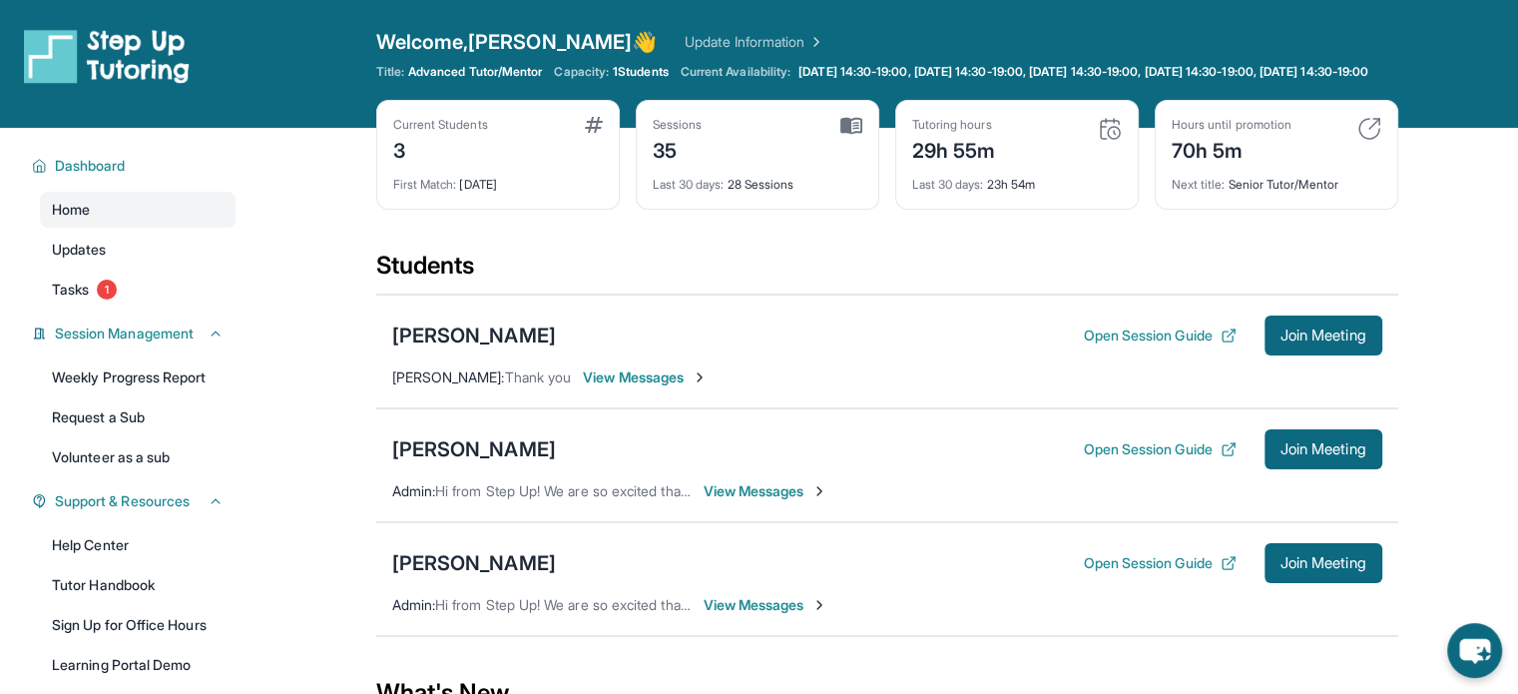
click at [708, 385] on img at bounding box center [700, 377] width 16 height 16
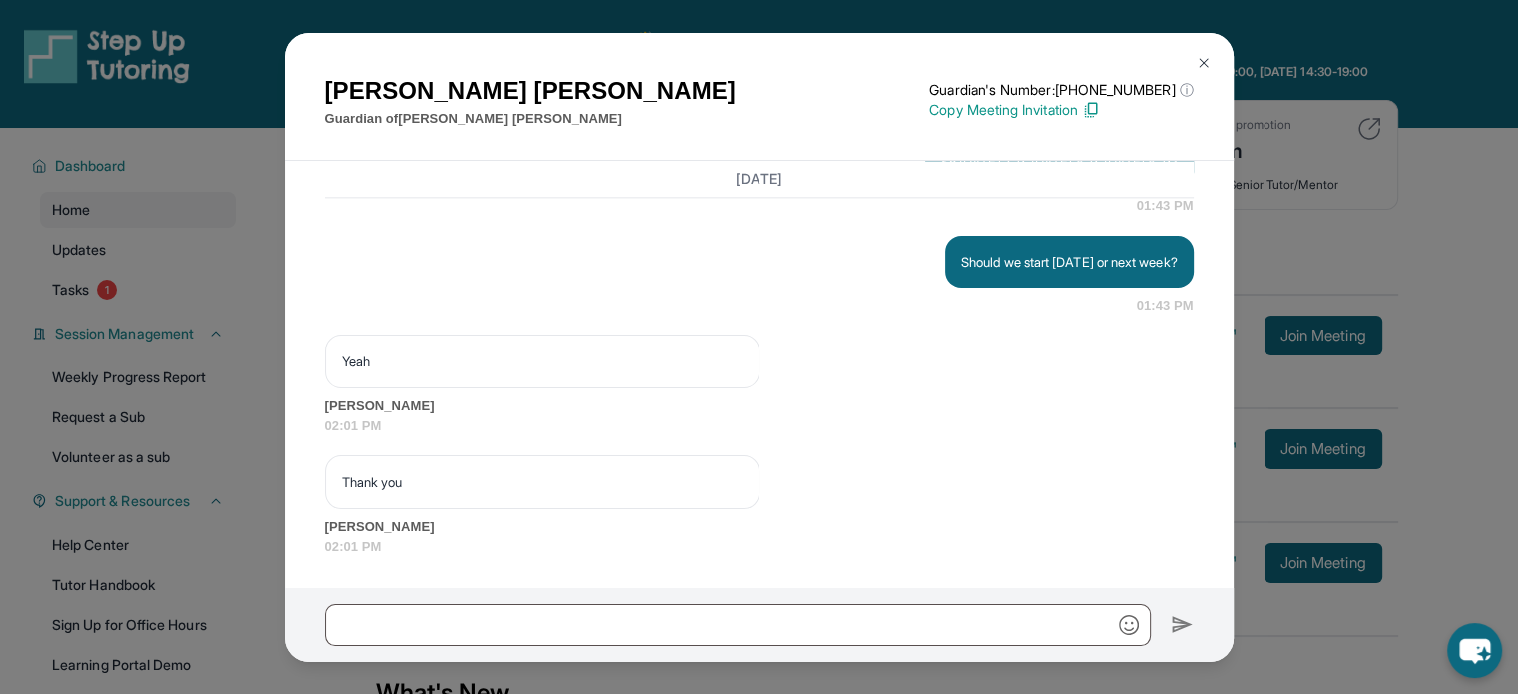
scroll to position [18040, 0]
click at [1454, 211] on div "[PERSON_NAME] Guardian of [PERSON_NAME] Guardian's Number: [PHONE_NUMBER] ⓘ Thi…" at bounding box center [759, 347] width 1518 height 694
